Goal: Task Accomplishment & Management: Manage account settings

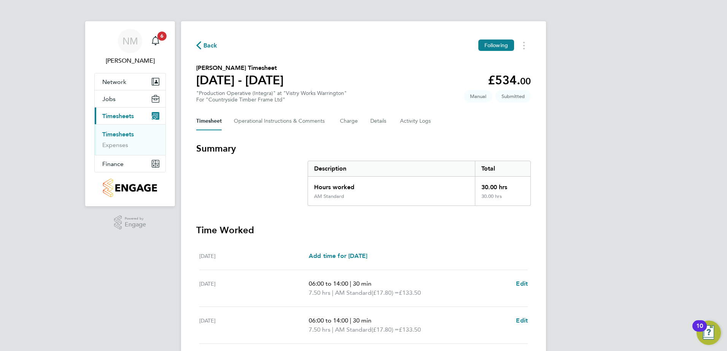
click at [203, 45] on span "Back" at bounding box center [206, 44] width 21 height 7
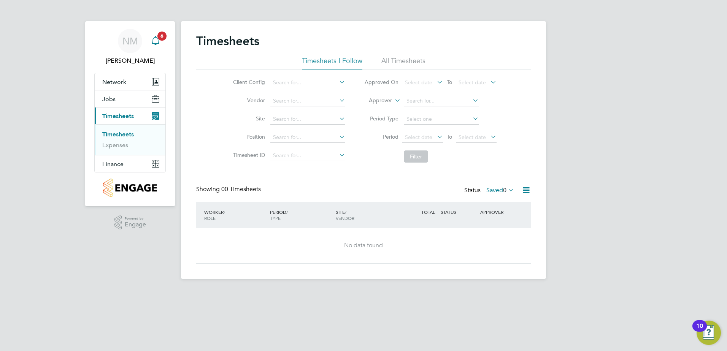
click at [155, 38] on icon "Main navigation" at bounding box center [155, 40] width 9 height 9
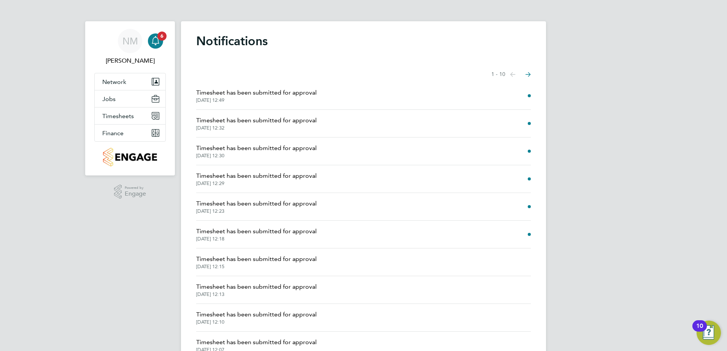
click at [515, 230] on li "Timesheet has been submitted for approval 01 Sep 2025, 12:18" at bounding box center [363, 235] width 335 height 28
click at [290, 231] on span "Timesheet has been submitted for approval" at bounding box center [256, 231] width 121 height 9
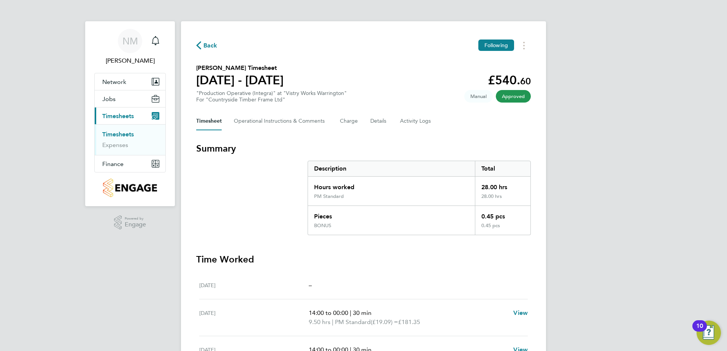
click at [210, 43] on span "Back" at bounding box center [210, 45] width 14 height 9
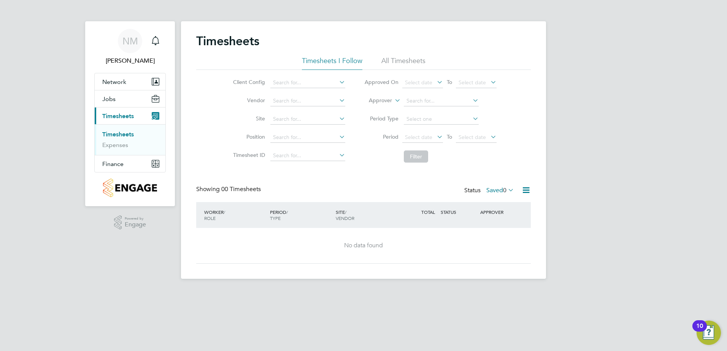
click at [496, 188] on label "Saved 0" at bounding box center [500, 191] width 28 height 8
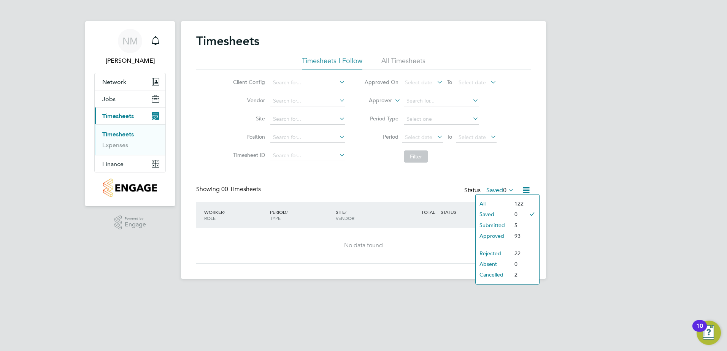
click at [496, 224] on li "Submitted" at bounding box center [493, 225] width 35 height 11
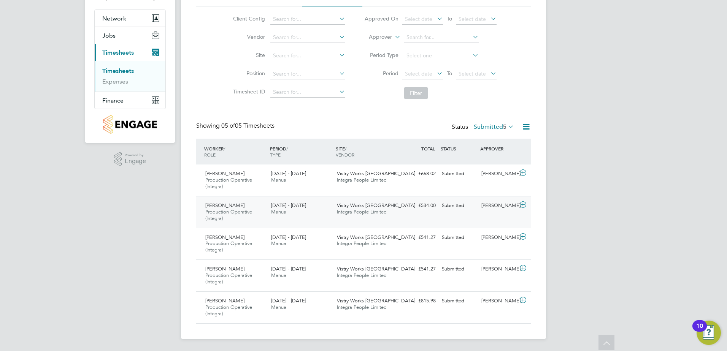
click at [521, 203] on icon at bounding box center [523, 205] width 10 height 6
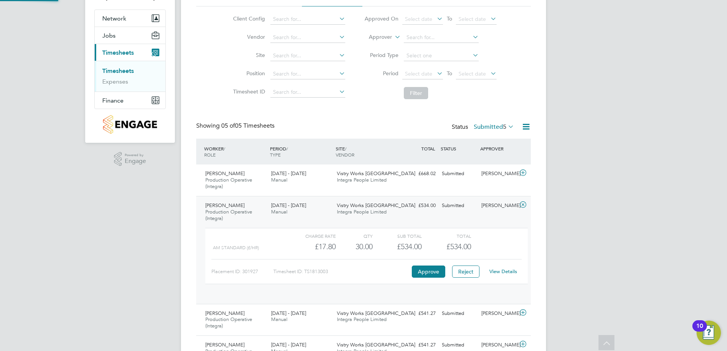
scroll to position [13, 74]
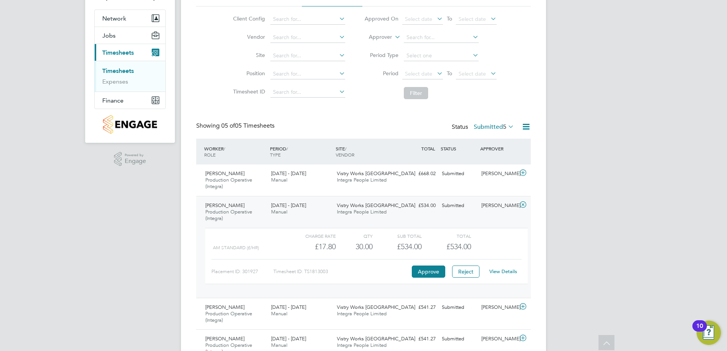
click at [501, 273] on link "View Details" at bounding box center [504, 272] width 28 height 6
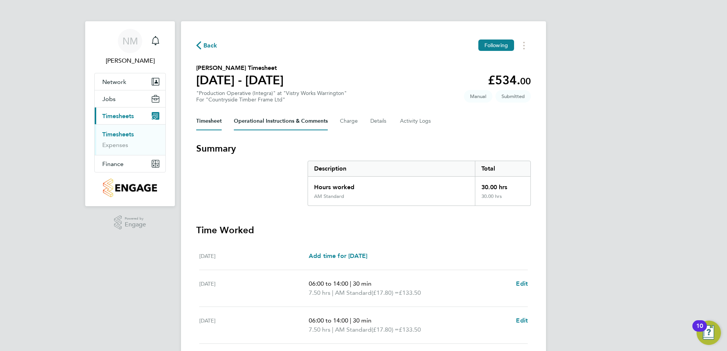
click at [260, 122] on Comments-tab "Operational Instructions & Comments" at bounding box center [281, 121] width 94 height 18
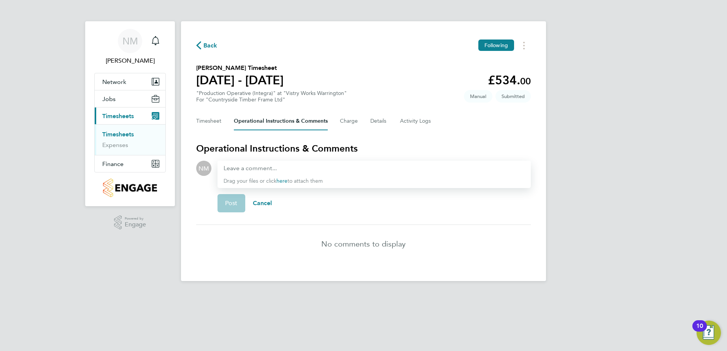
click at [204, 44] on span "Back" at bounding box center [210, 45] width 14 height 9
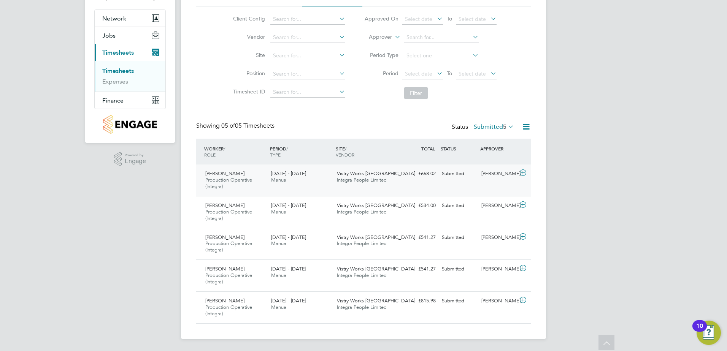
click at [522, 172] on icon at bounding box center [523, 173] width 10 height 6
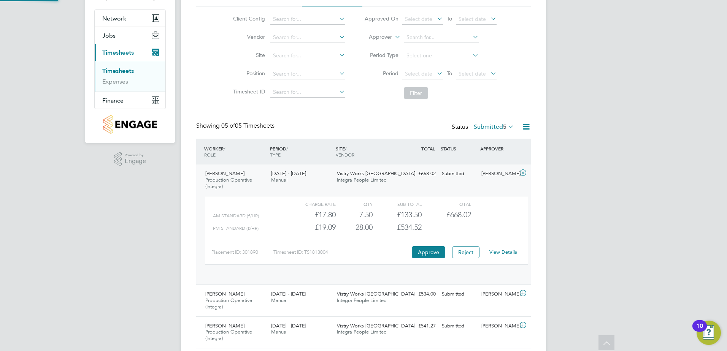
scroll to position [13, 74]
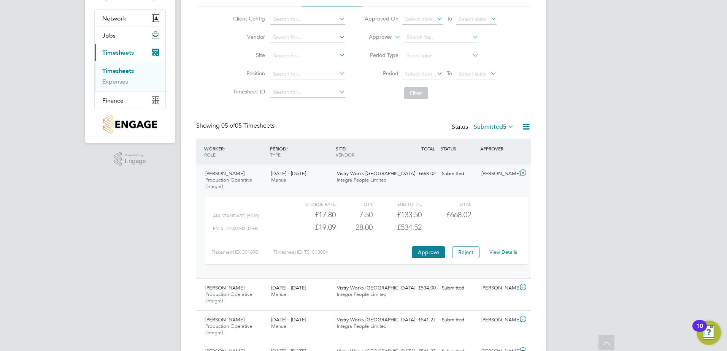
click at [501, 254] on link "View Details" at bounding box center [504, 252] width 28 height 6
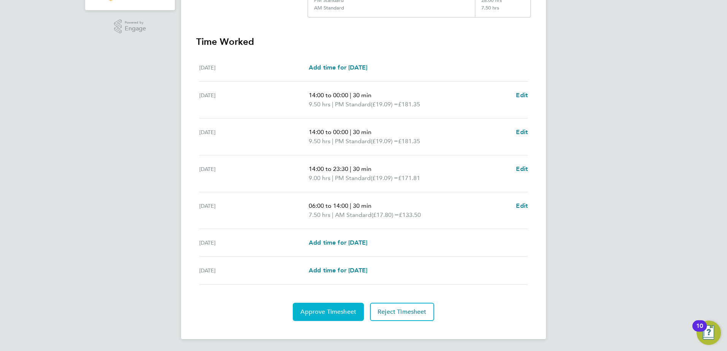
scroll to position [197, 0]
click at [328, 315] on span "Approve Timesheet" at bounding box center [328, 312] width 56 height 8
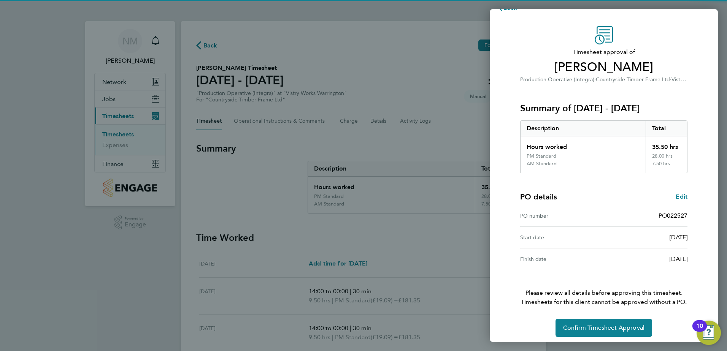
scroll to position [21, 0]
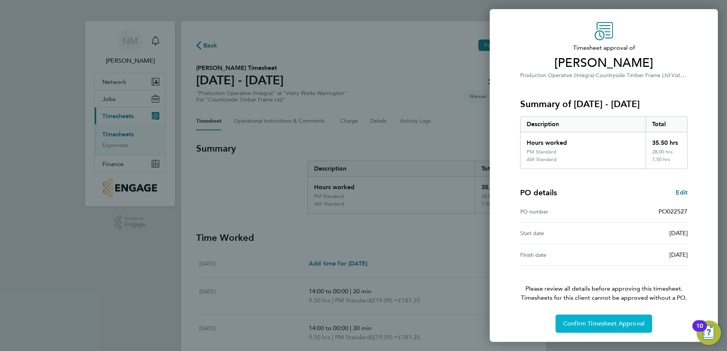
click at [602, 326] on span "Confirm Timesheet Approval" at bounding box center [603, 324] width 81 height 8
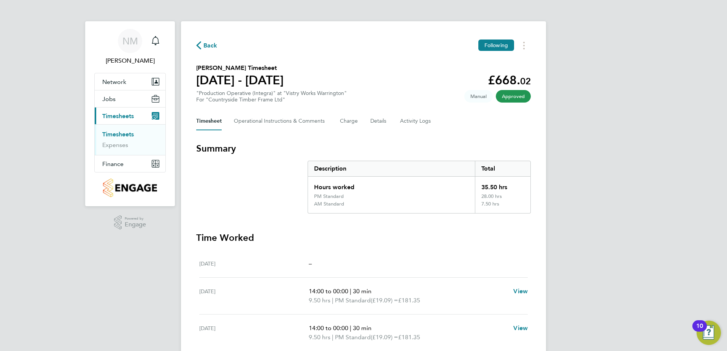
click at [204, 41] on span "Back" at bounding box center [210, 45] width 14 height 9
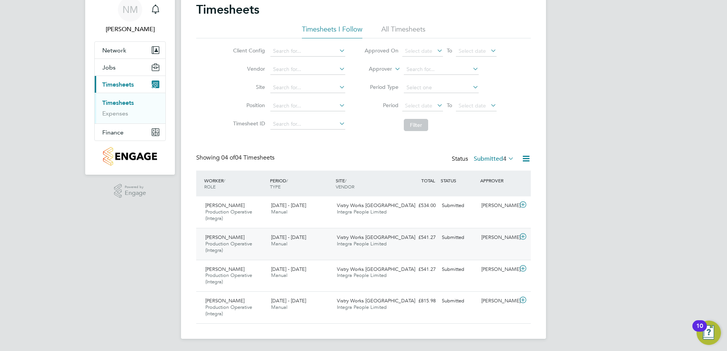
click at [519, 237] on icon at bounding box center [523, 237] width 10 height 6
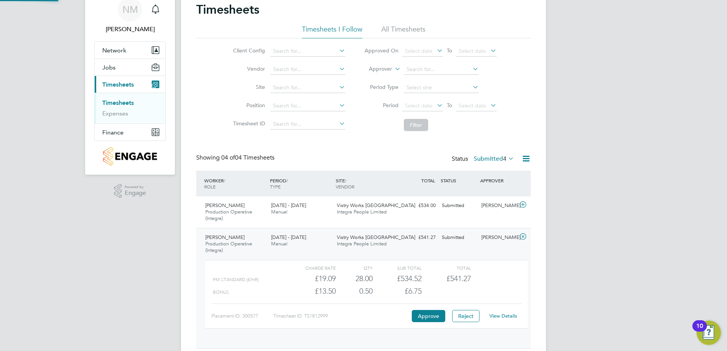
scroll to position [13, 74]
click at [502, 314] on link "View Details" at bounding box center [504, 316] width 28 height 6
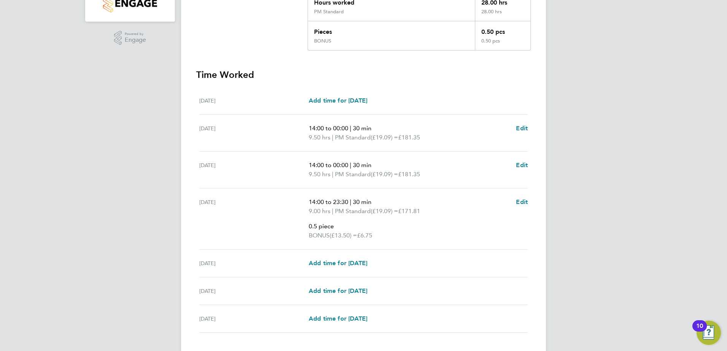
scroll to position [190, 0]
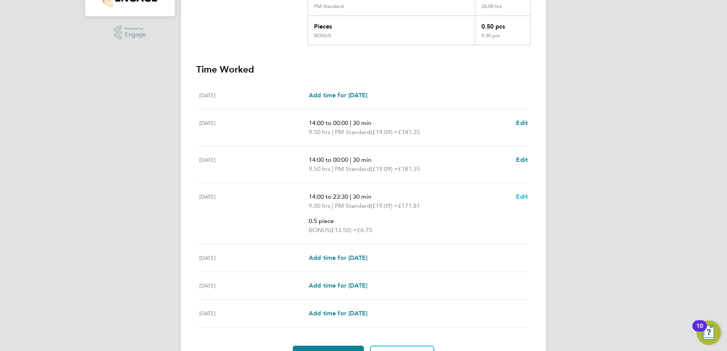
click at [521, 198] on span "Edit" at bounding box center [522, 196] width 12 height 7
select select "30"
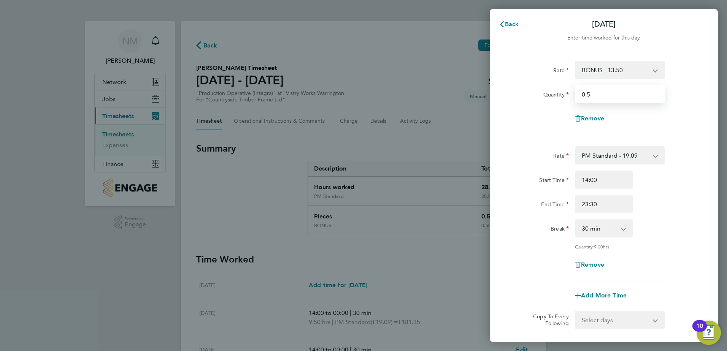
click at [595, 92] on input "0.5" at bounding box center [620, 94] width 90 height 18
type input "0.45"
click at [545, 106] on div "Rate BONUS - 13.50 AM Standard - 17.80 PM Standard - 19.09 PM OT2 - 38.18 AM OT…" at bounding box center [604, 97] width 186 height 73
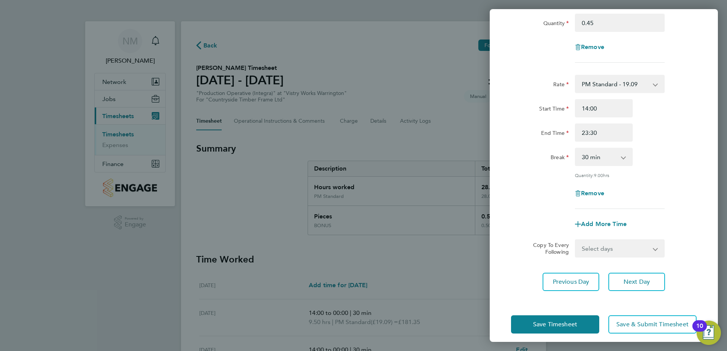
scroll to position [78, 0]
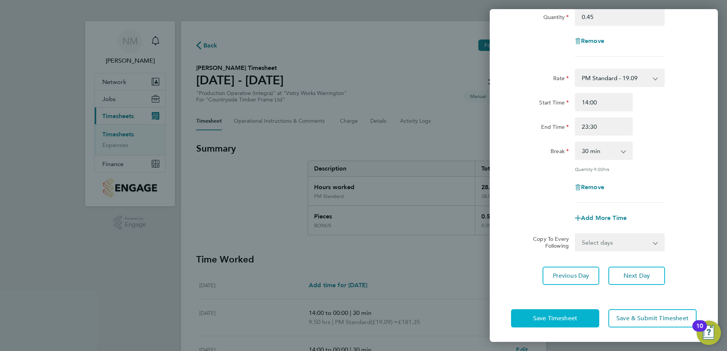
click at [560, 318] on span "Save Timesheet" at bounding box center [555, 319] width 44 height 8
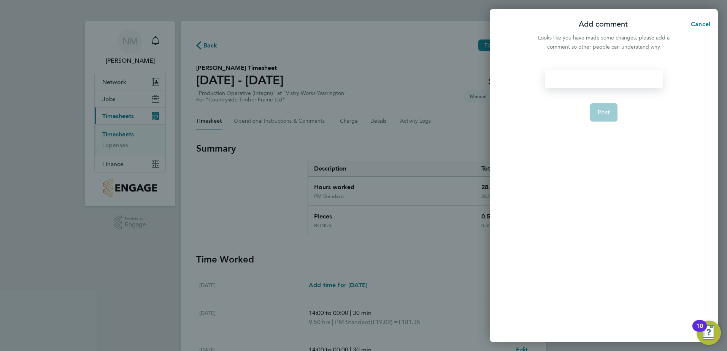
click at [614, 79] on div at bounding box center [604, 79] width 118 height 18
click at [614, 76] on div at bounding box center [604, 79] width 118 height 18
click at [603, 113] on span "Post" at bounding box center [604, 113] width 13 height 8
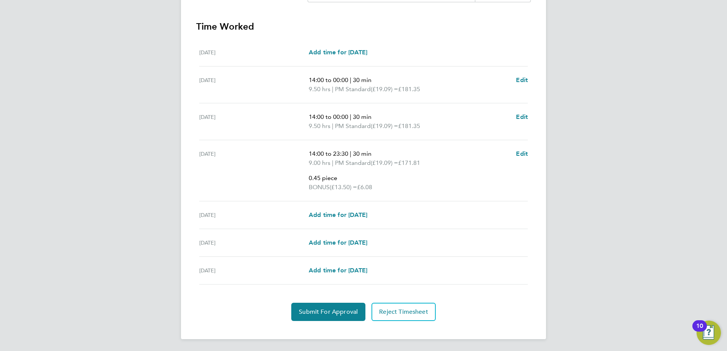
scroll to position [234, 0]
click at [335, 312] on span "Submit For Approval" at bounding box center [328, 312] width 59 height 8
click at [337, 310] on span "Approve Timesheet" at bounding box center [328, 312] width 56 height 8
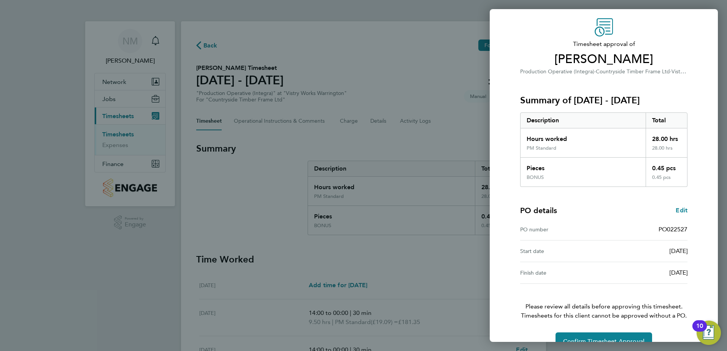
scroll to position [42, 0]
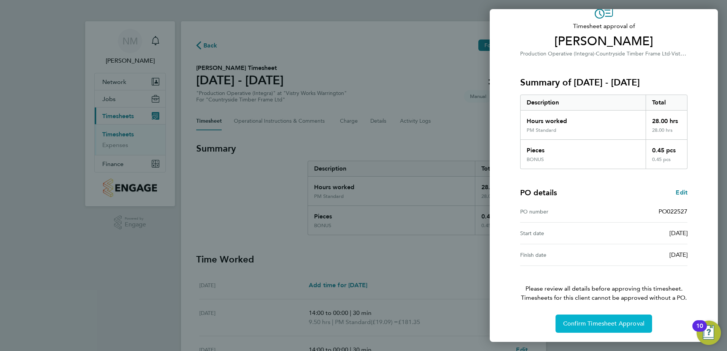
click at [583, 318] on button "Confirm Timesheet Approval" at bounding box center [604, 324] width 97 height 18
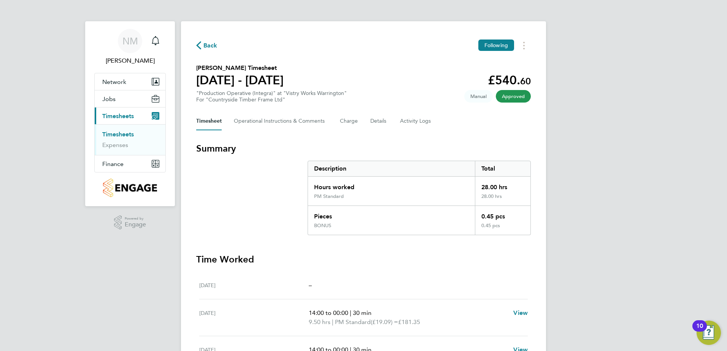
click at [204, 44] on span "Back" at bounding box center [210, 45] width 14 height 9
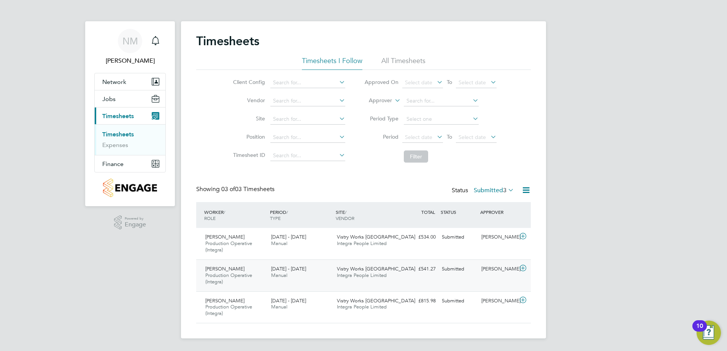
click at [493, 271] on div "[PERSON_NAME]" at bounding box center [498, 269] width 40 height 13
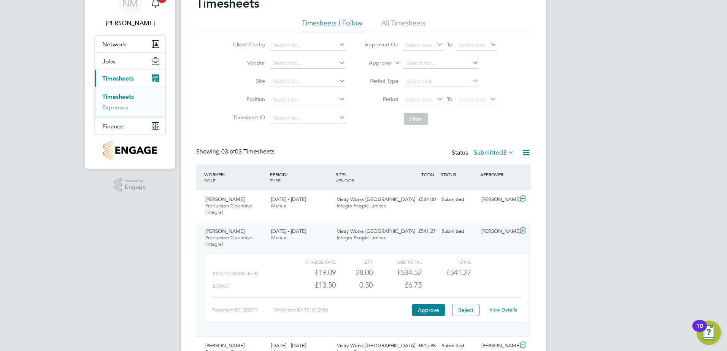
scroll to position [82, 0]
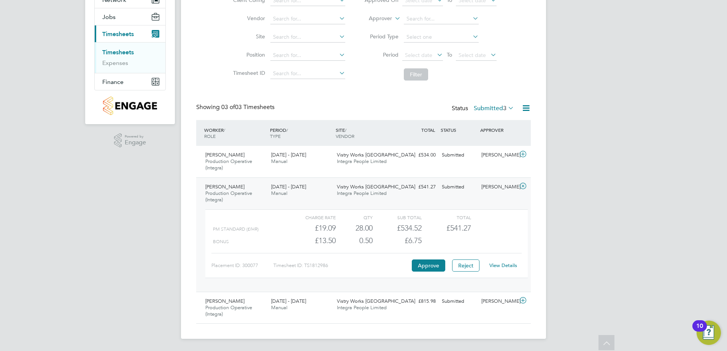
click at [512, 269] on div "View Details" at bounding box center [503, 266] width 37 height 12
click at [509, 266] on link "View Details" at bounding box center [504, 265] width 28 height 6
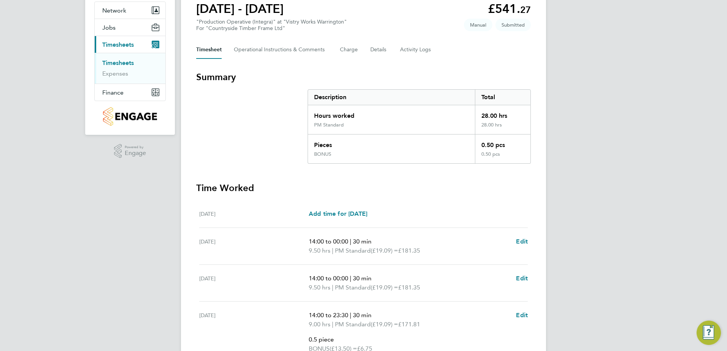
scroll to position [152, 0]
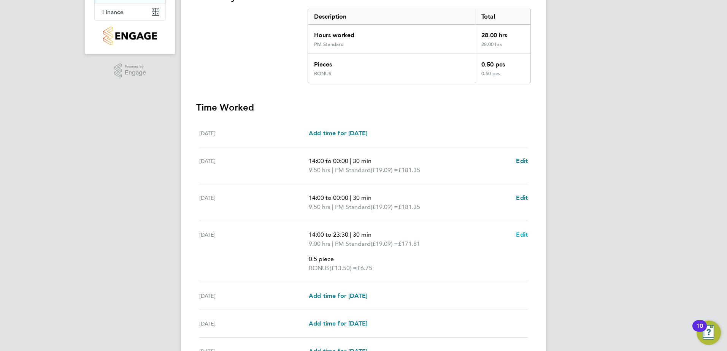
click at [524, 235] on span "Edit" at bounding box center [522, 234] width 12 height 7
select select "30"
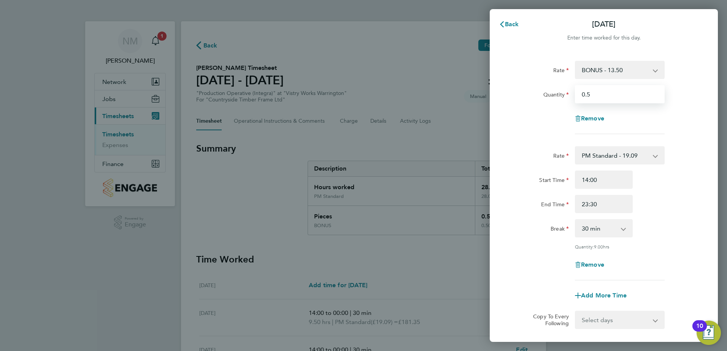
drag, startPoint x: 607, startPoint y: 92, endPoint x: 563, endPoint y: 88, distance: 44.7
click at [562, 90] on div "Quantity 0.5" at bounding box center [604, 94] width 192 height 18
type input "0.45"
click at [545, 126] on div "Remove" at bounding box center [604, 119] width 192 height 18
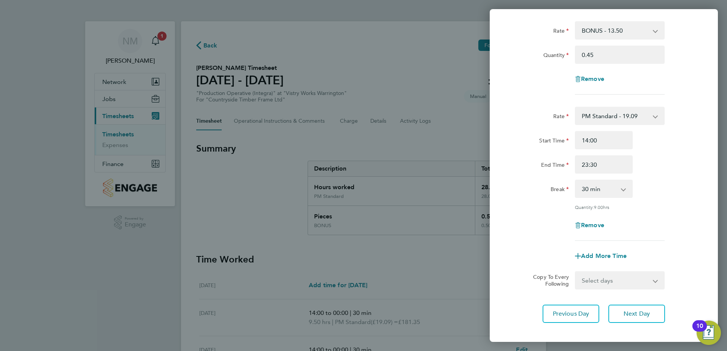
scroll to position [76, 0]
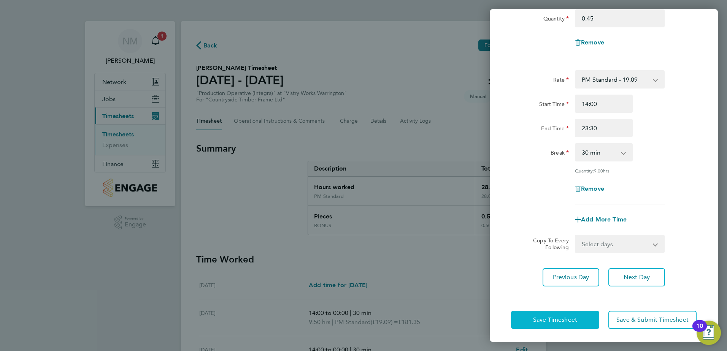
click at [546, 314] on button "Save Timesheet" at bounding box center [555, 320] width 88 height 18
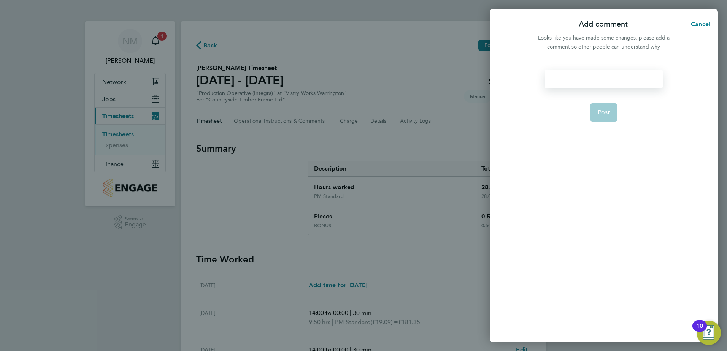
click at [576, 76] on div at bounding box center [604, 79] width 118 height 18
click at [574, 83] on div at bounding box center [604, 79] width 118 height 18
click at [591, 111] on button "Post" at bounding box center [604, 112] width 28 height 18
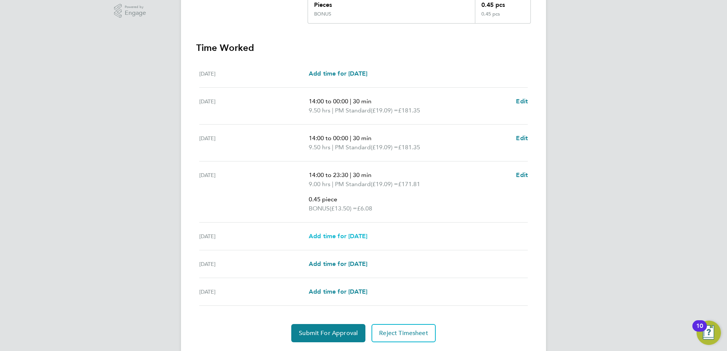
scroll to position [234, 0]
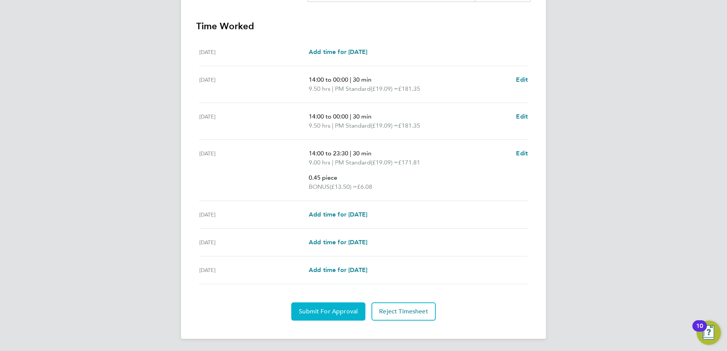
click at [335, 307] on button "Submit For Approval" at bounding box center [328, 312] width 74 height 18
drag, startPoint x: 344, startPoint y: 311, endPoint x: 343, endPoint y: 306, distance: 5.0
click at [343, 310] on span "Approve Timesheet" at bounding box center [328, 312] width 56 height 8
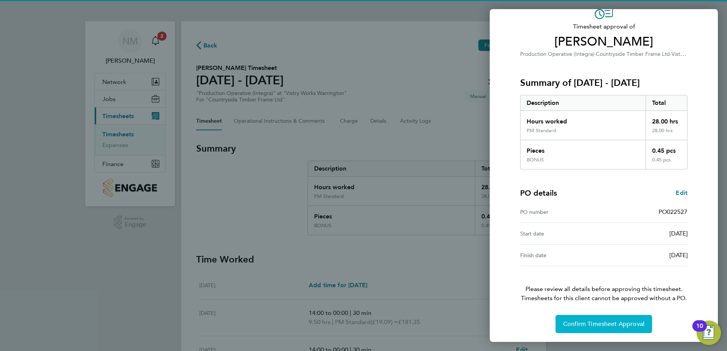
scroll to position [42, 0]
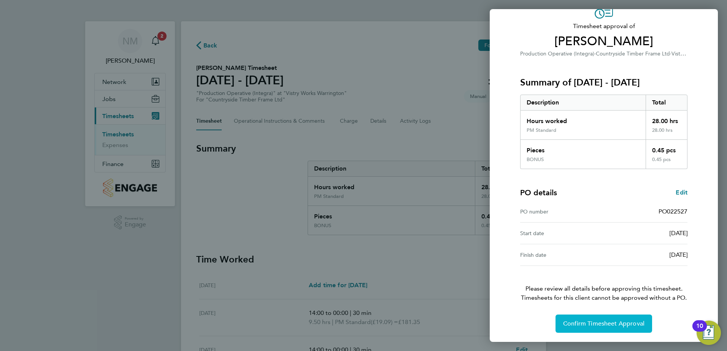
click at [585, 322] on span "Confirm Timesheet Approval" at bounding box center [603, 324] width 81 height 8
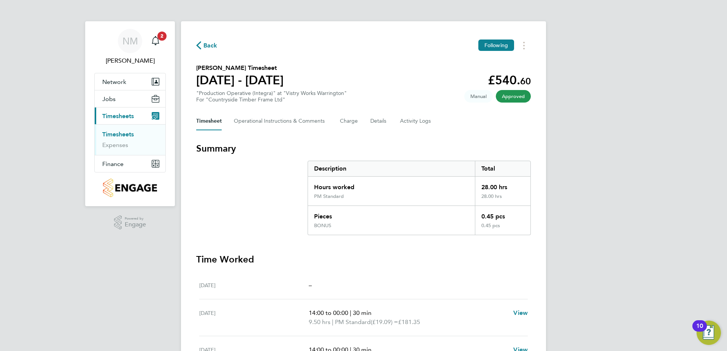
click at [213, 42] on span "Back" at bounding box center [210, 45] width 14 height 9
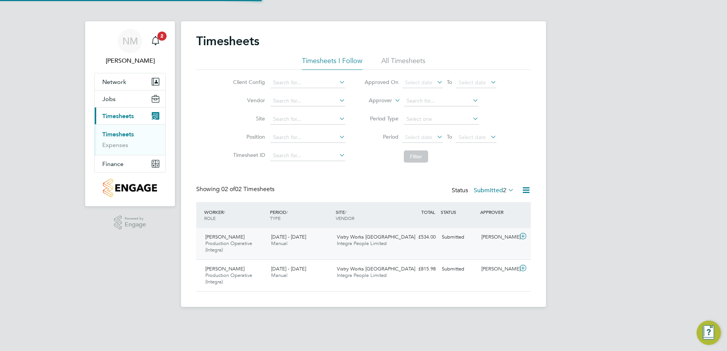
scroll to position [19, 66]
click at [516, 277] on div "Ashley Hayes Production Operative (Integra) 25 - 31 Aug 2025 25 - 31 Aug 2025 M…" at bounding box center [363, 276] width 335 height 32
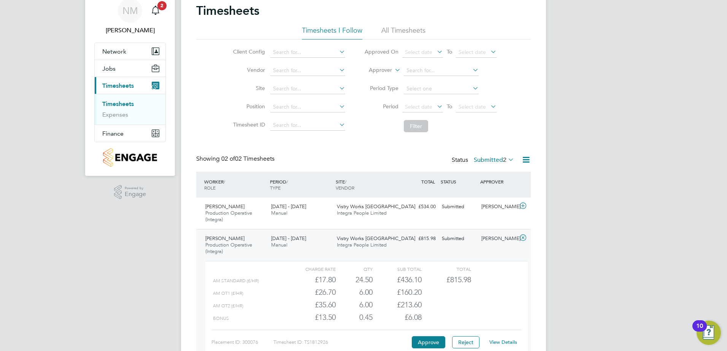
scroll to position [76, 0]
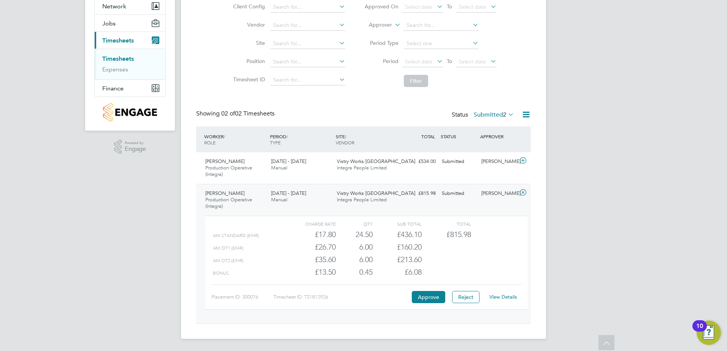
click at [504, 297] on link "View Details" at bounding box center [504, 297] width 28 height 6
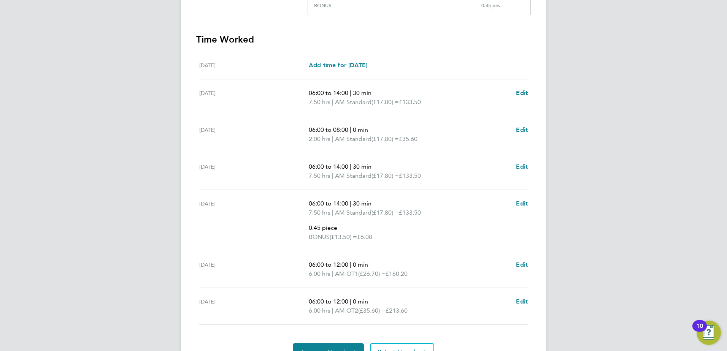
scroll to position [276, 0]
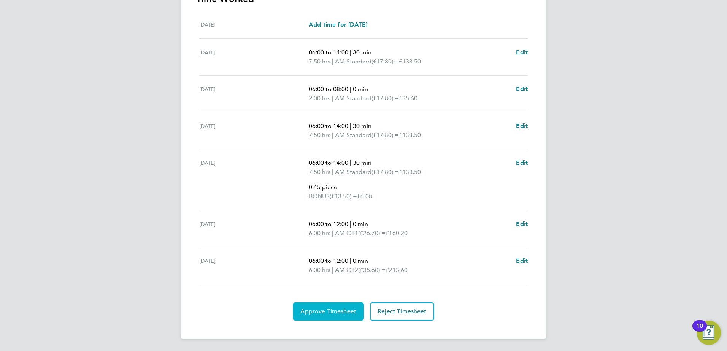
click at [335, 315] on span "Approve Timesheet" at bounding box center [328, 312] width 56 height 8
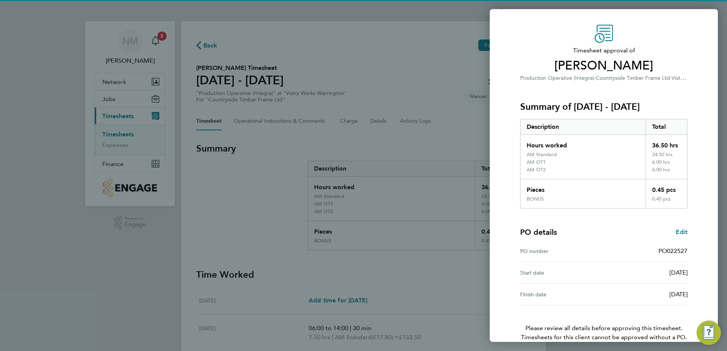
scroll to position [57, 0]
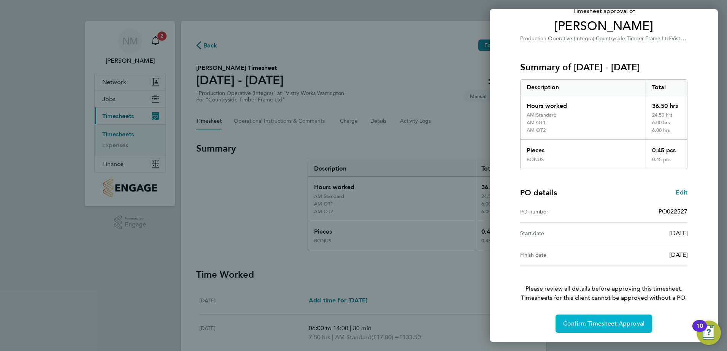
click at [591, 324] on span "Confirm Timesheet Approval" at bounding box center [603, 324] width 81 height 8
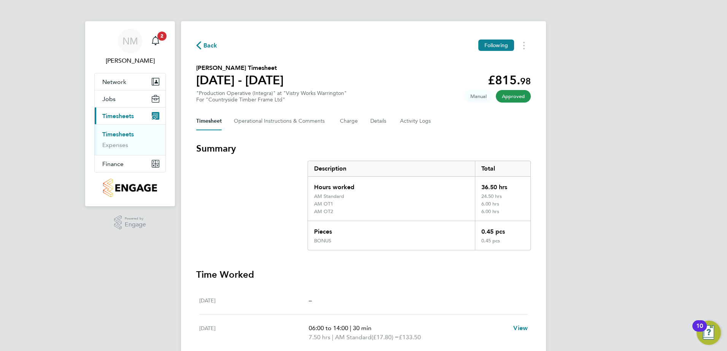
click at [206, 43] on span "Back" at bounding box center [210, 45] width 14 height 9
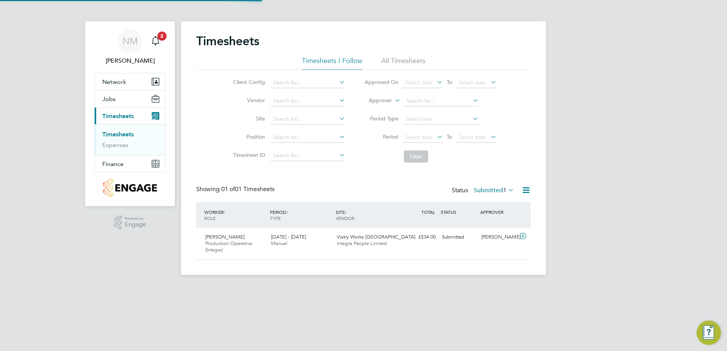
scroll to position [19, 66]
